Goal: Check status: Check status

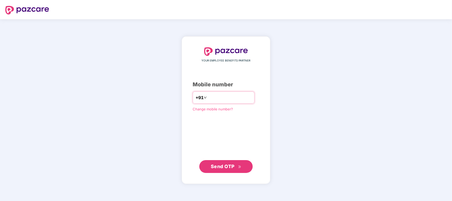
click at [215, 95] on input "number" at bounding box center [230, 97] width 44 height 9
click at [232, 172] on button "Send OTP" at bounding box center [225, 165] width 53 height 13
click at [208, 99] on input "**********" at bounding box center [230, 97] width 44 height 9
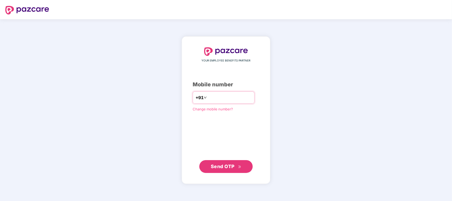
type input "**********"
click at [225, 170] on button "Send OTP" at bounding box center [225, 165] width 53 height 13
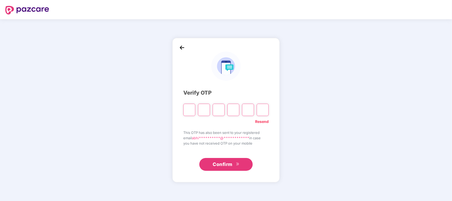
type input "*"
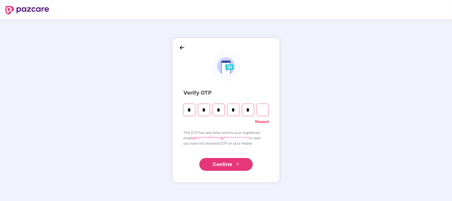
type input "*"
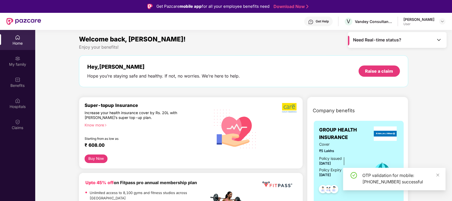
click at [441, 177] on div "OTP validation for mobile: +918780357578 successful" at bounding box center [394, 178] width 102 height 22
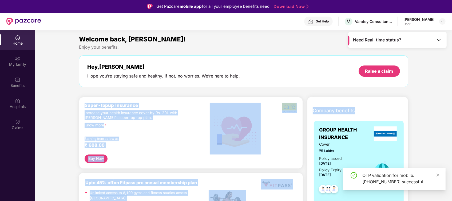
drag, startPoint x: 441, startPoint y: 177, endPoint x: 452, endPoint y: 102, distance: 75.9
click at [452, 102] on html "Get Pazcare mobile app for all your employee benefits need Download Now Get Hel…" at bounding box center [226, 100] width 452 height 201
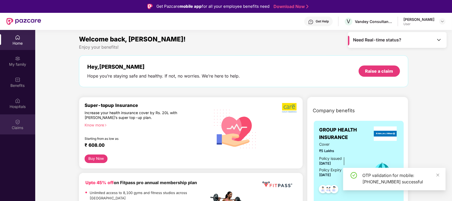
click at [19, 125] on div "Claims" at bounding box center [17, 127] width 35 height 5
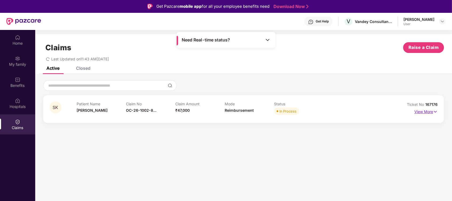
click at [428, 112] on p "View More" at bounding box center [425, 110] width 23 height 7
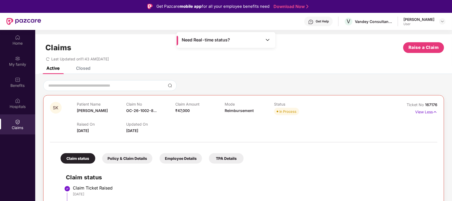
click at [385, 136] on div at bounding box center [243, 139] width 387 height 11
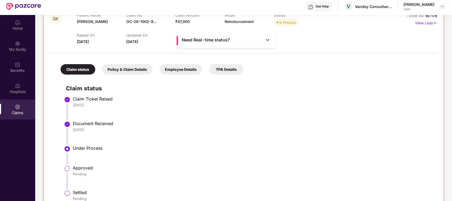
scroll to position [74, 0]
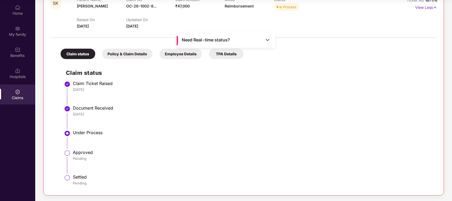
click at [262, 41] on div "Need Real-time status?" at bounding box center [226, 40] width 99 height 16
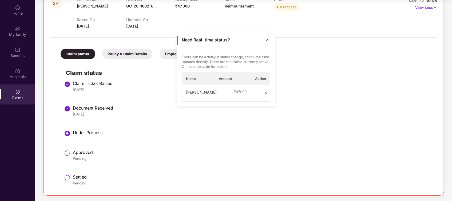
click at [262, 89] on div "Sarang Kedia ₹ 47000" at bounding box center [226, 93] width 89 height 17
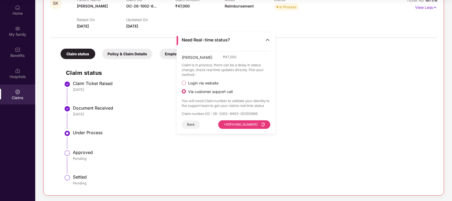
drag, startPoint x: 451, startPoint y: 117, endPoint x: 449, endPoint y: 92, distance: 24.9
click at [449, 92] on div "SK Patient Name Sarang Kedia Claim No OC-26-1002-8... Claim Amount ₹47,000 Mode…" at bounding box center [243, 86] width 417 height 220
click at [27, 25] on div "My family" at bounding box center [17, 31] width 35 height 20
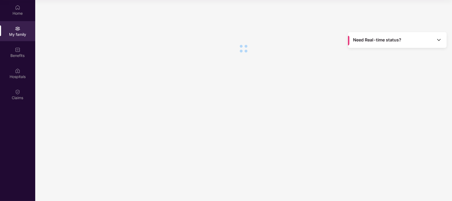
scroll to position [0, 0]
